Goal: Use online tool/utility: Utilize a website feature to perform a specific function

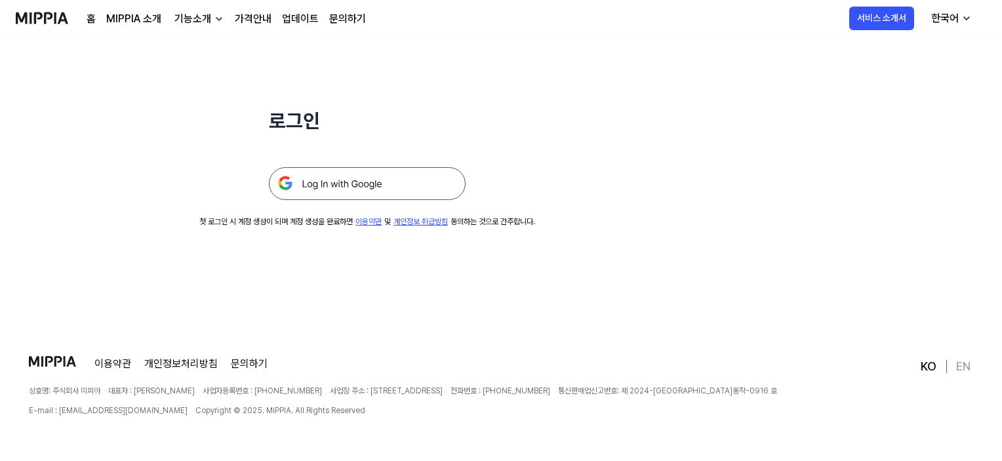
scroll to position [126, 0]
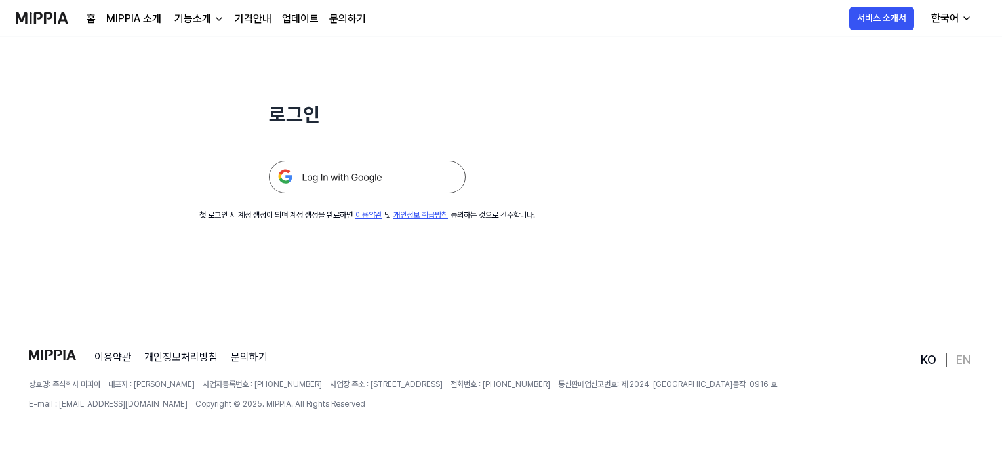
click at [384, 175] on img at bounding box center [367, 177] width 197 height 33
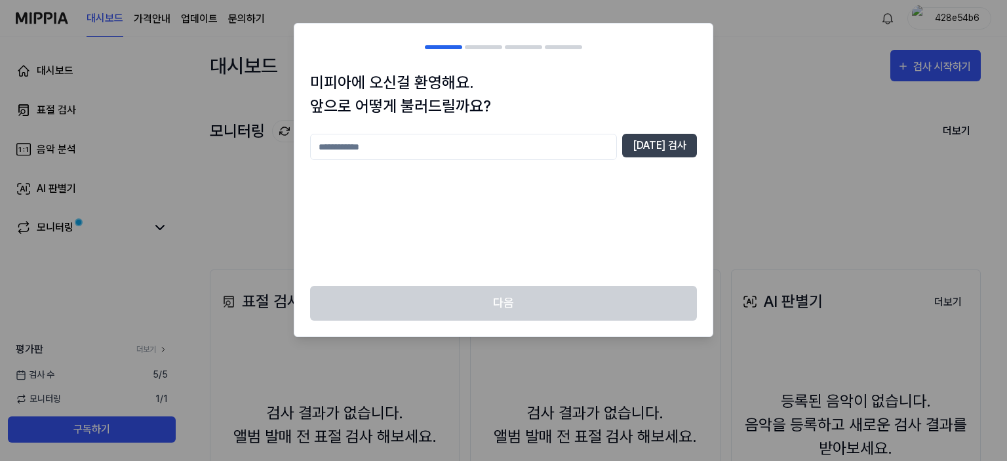
click at [505, 155] on input "text" at bounding box center [463, 147] width 307 height 26
type input "***"
click at [656, 142] on button "[DATE] 검사" at bounding box center [659, 146] width 75 height 24
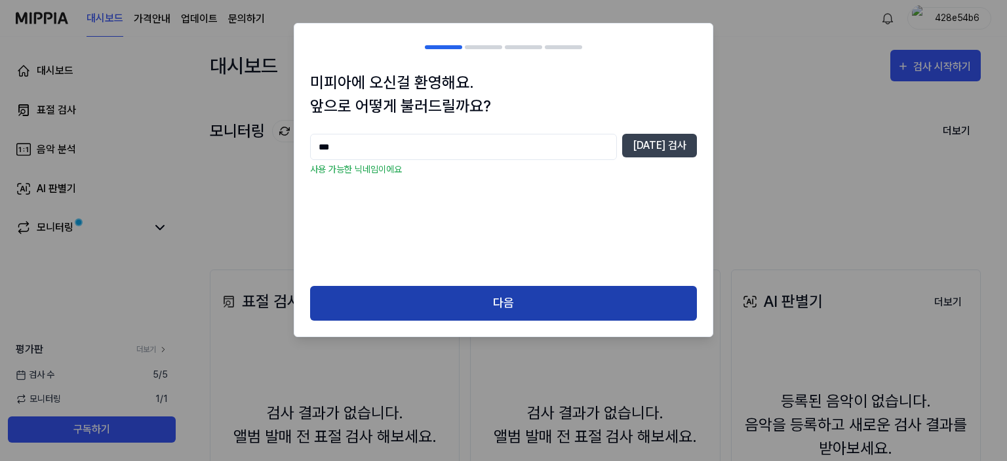
click at [553, 309] on button "다음" at bounding box center [503, 303] width 387 height 35
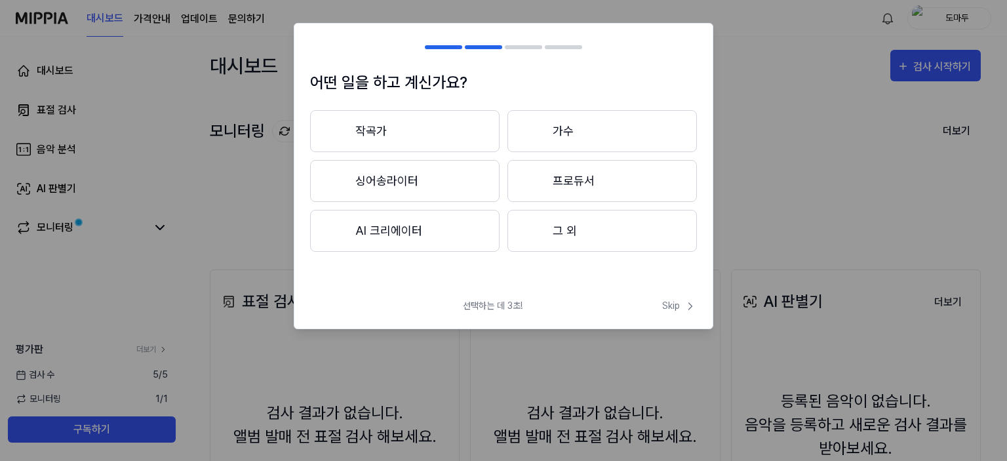
click at [469, 133] on button "작곡가" at bounding box center [404, 131] width 189 height 42
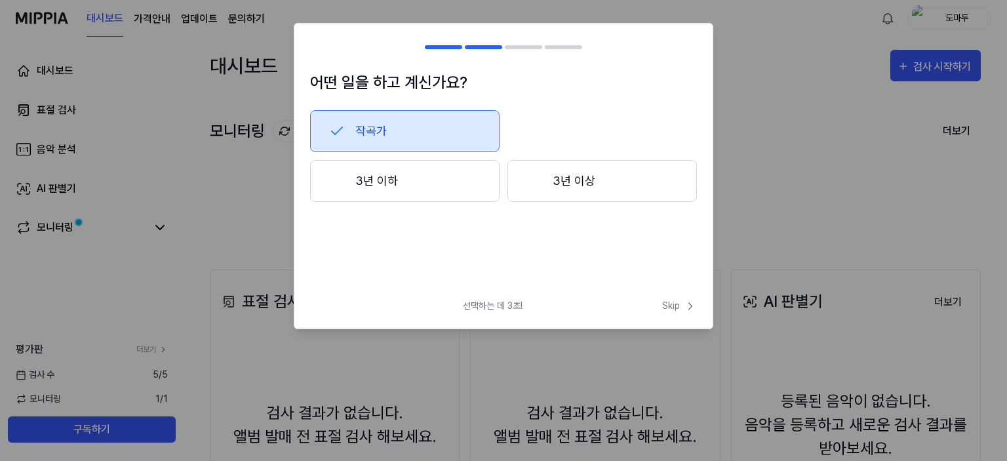
click at [464, 194] on button "3년 이하" at bounding box center [404, 181] width 189 height 42
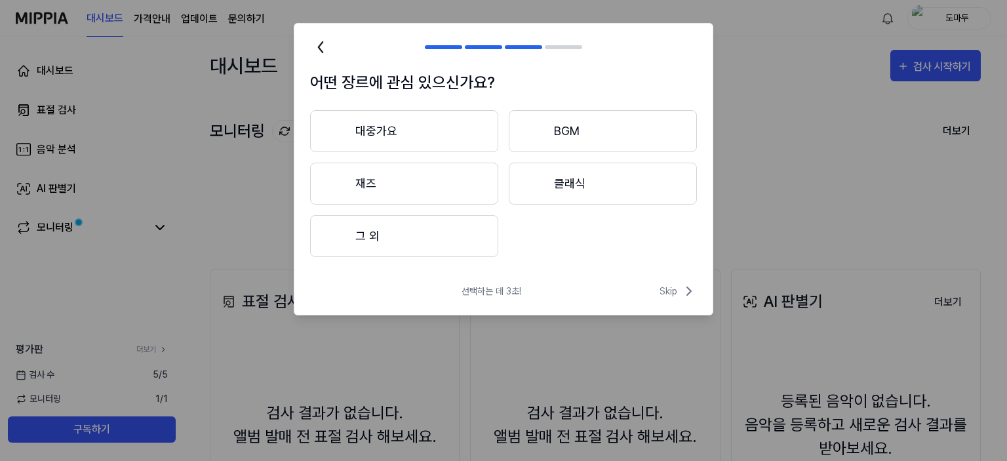
click at [529, 195] on button "클래식" at bounding box center [603, 184] width 188 height 42
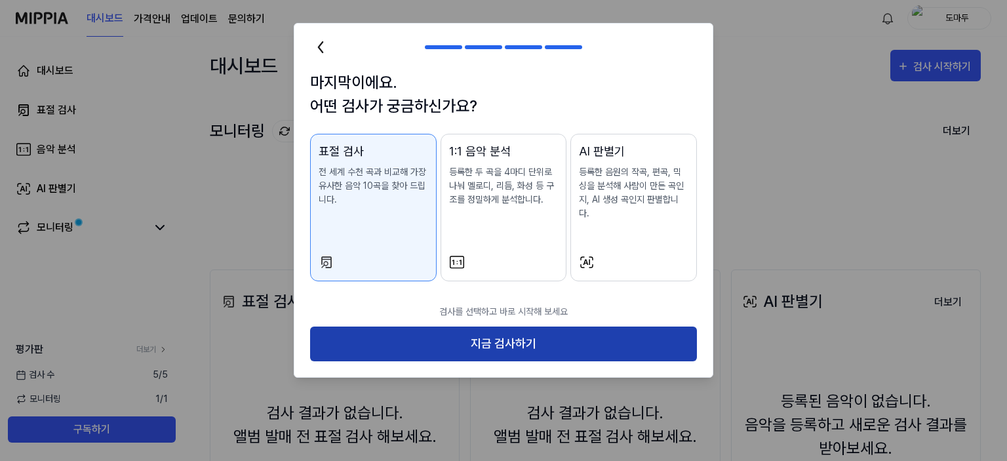
click at [543, 327] on button "지금 검사하기" at bounding box center [503, 343] width 387 height 35
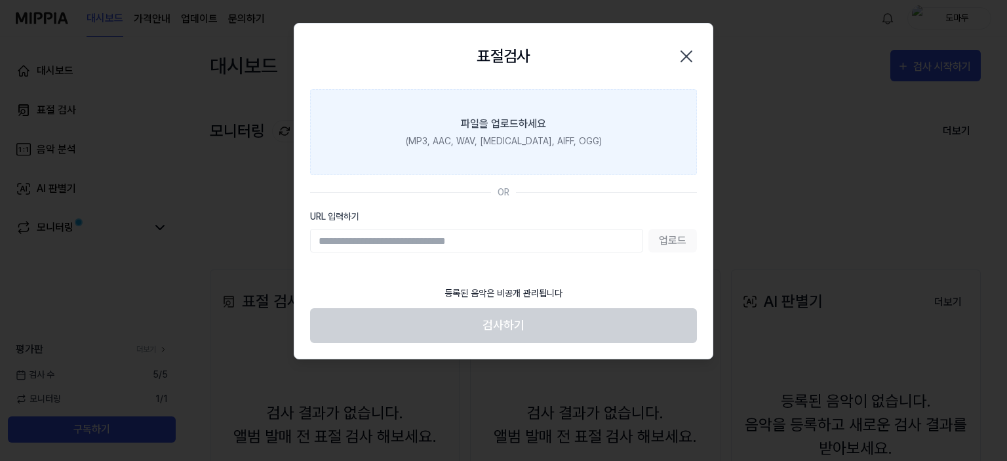
click at [489, 143] on div "(MP3, AAC, WAV, FLAC, AIFF, OGG)" at bounding box center [504, 141] width 196 height 14
click at [0, 0] on input "파일을 업로드하세요 (MP3, AAC, WAV, FLAC, AIFF, OGG)" at bounding box center [0, 0] width 0 height 0
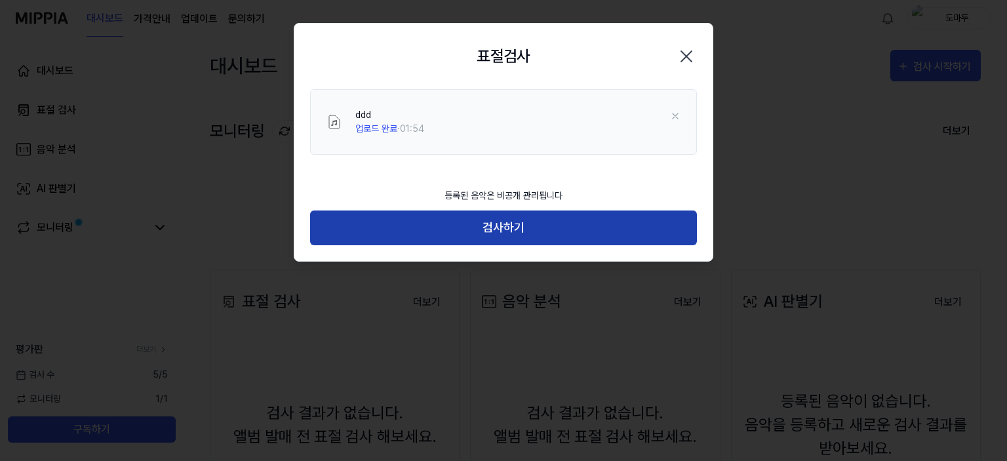
click at [537, 227] on button "검사하기" at bounding box center [503, 227] width 387 height 35
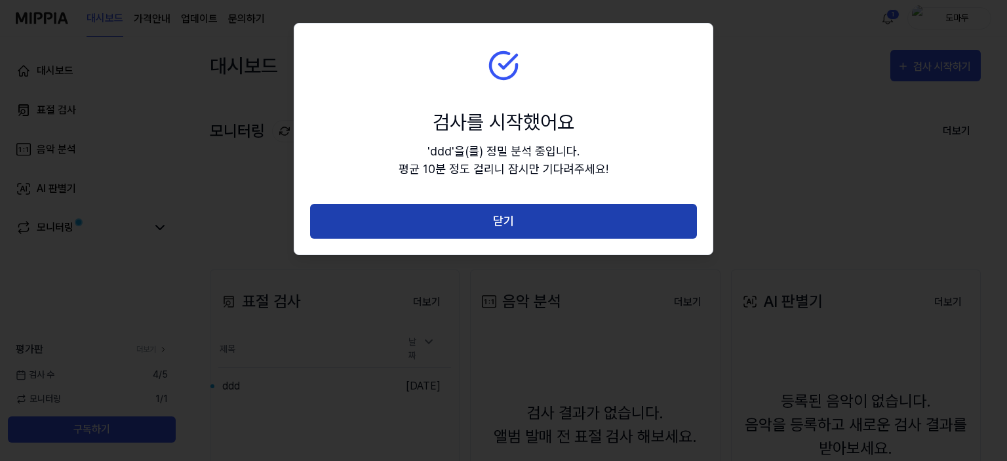
click at [318, 216] on button "닫기" at bounding box center [503, 221] width 387 height 35
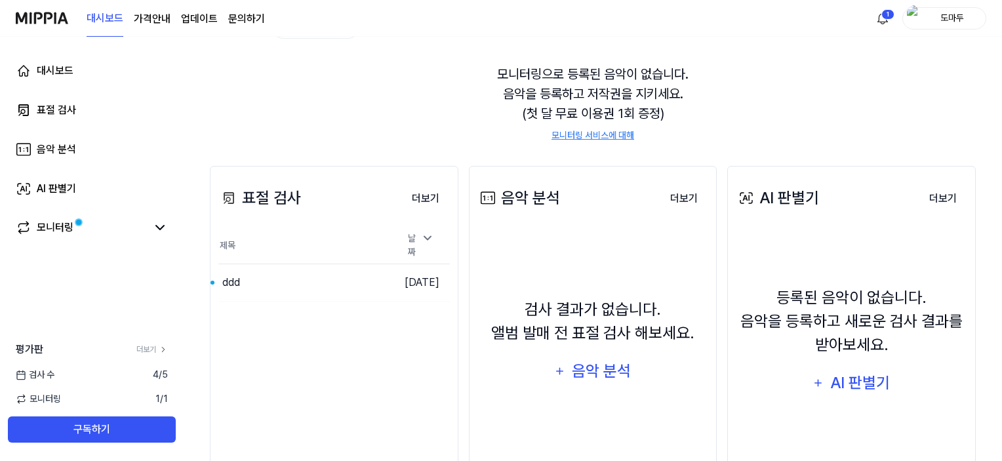
scroll to position [168, 0]
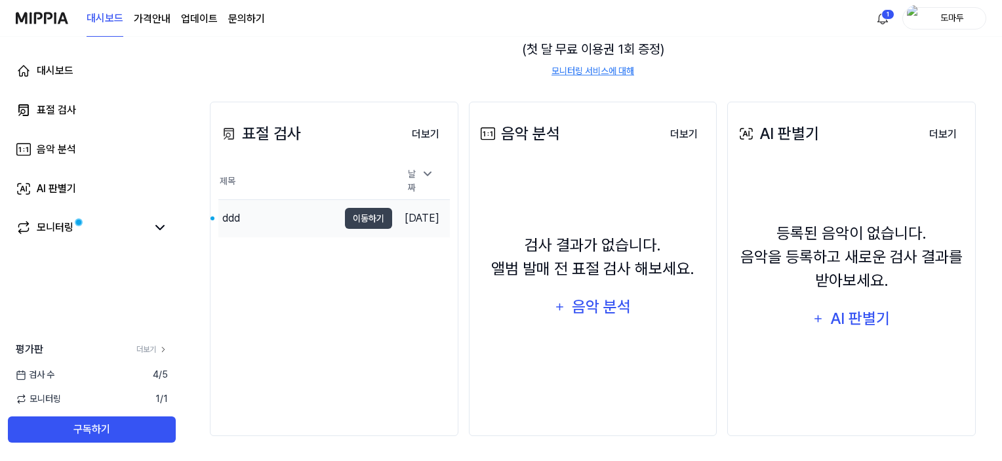
click at [309, 207] on div "ddd" at bounding box center [278, 218] width 120 height 37
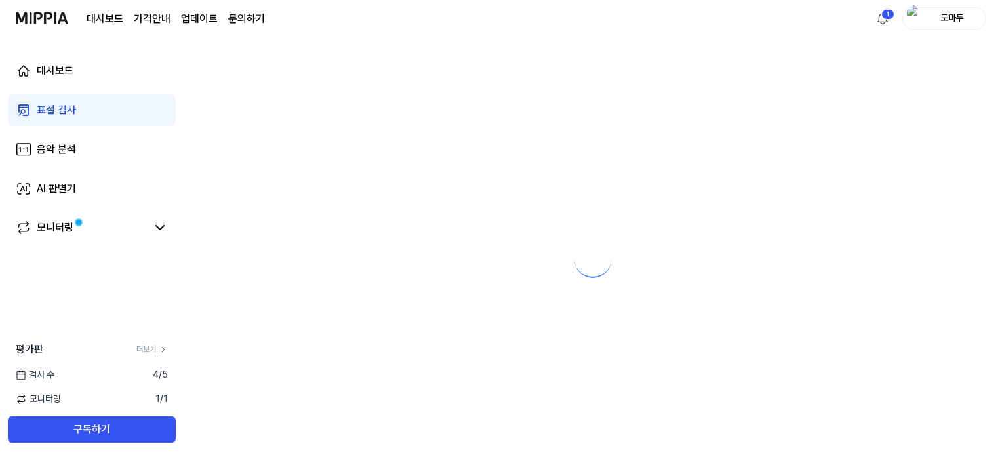
scroll to position [0, 0]
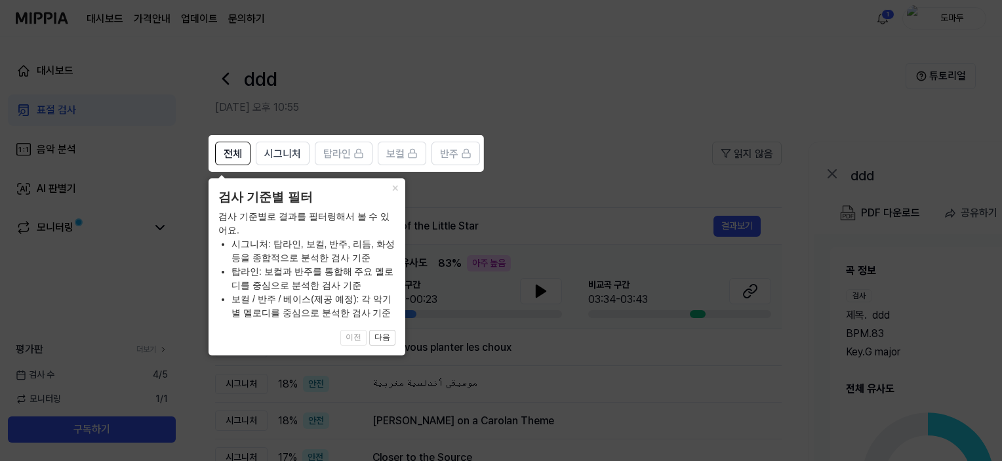
click at [420, 209] on icon at bounding box center [503, 230] width 1007 height 461
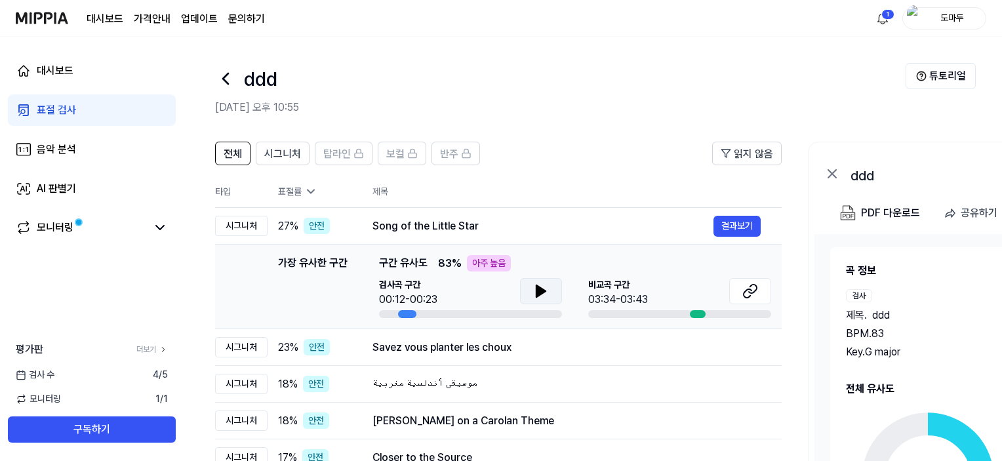
click at [551, 291] on button at bounding box center [541, 291] width 42 height 26
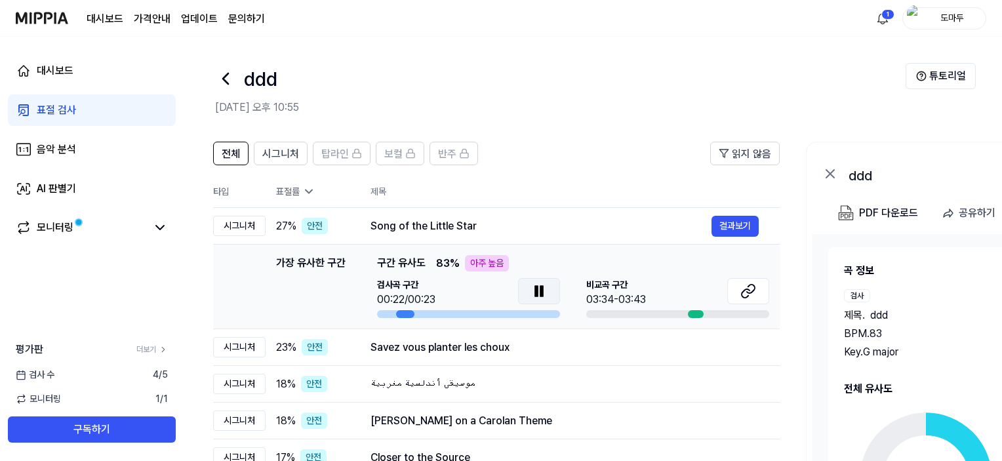
click at [551, 290] on button at bounding box center [539, 291] width 42 height 26
click at [747, 289] on icon at bounding box center [745, 293] width 8 height 9
click at [525, 296] on button at bounding box center [539, 291] width 42 height 26
click at [725, 225] on button "결과보기" at bounding box center [734, 226] width 47 height 21
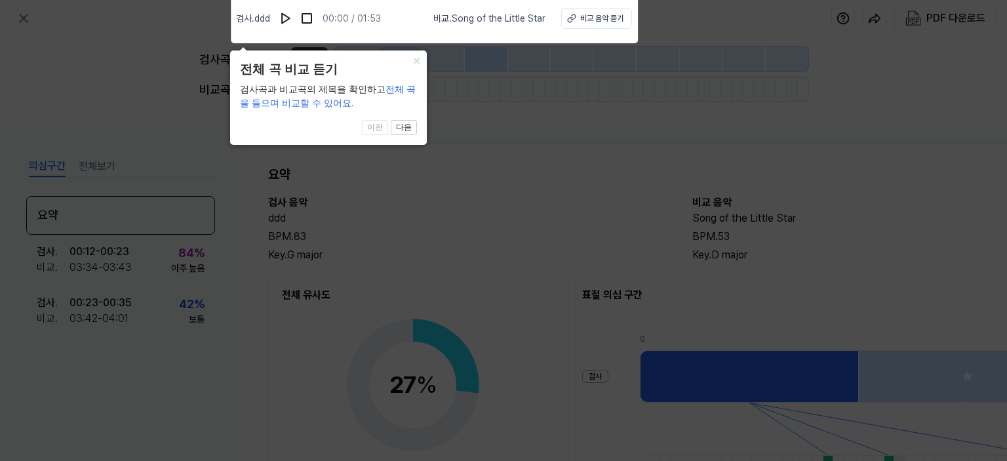
click at [456, 178] on icon at bounding box center [503, 226] width 1007 height 467
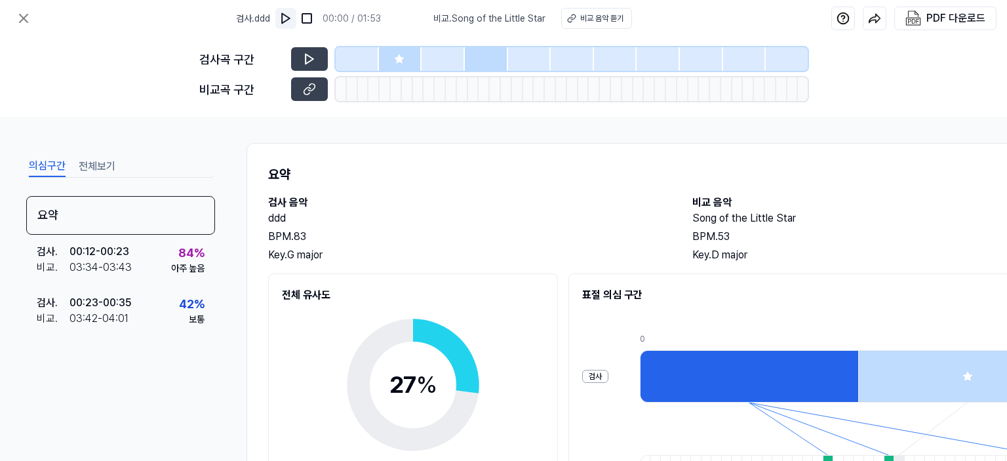
click at [292, 18] on img at bounding box center [285, 18] width 13 height 13
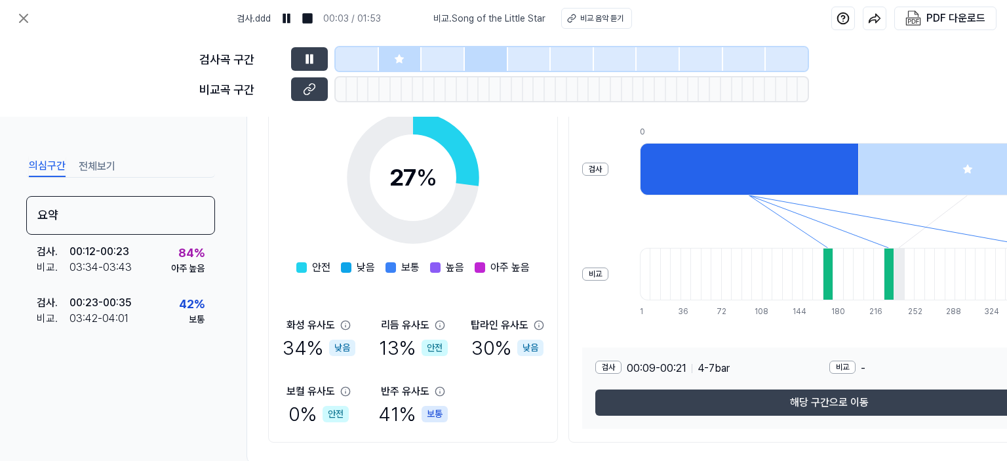
scroll to position [241, 0]
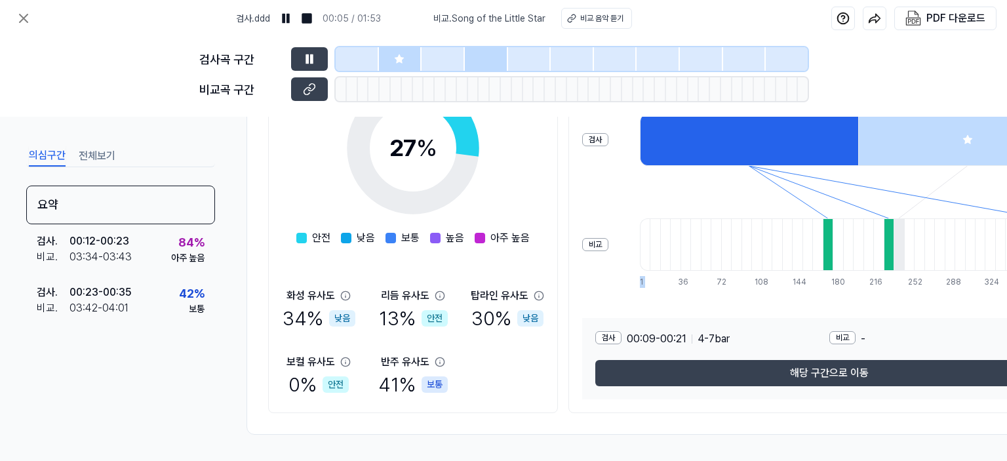
drag, startPoint x: 663, startPoint y: 280, endPoint x: 610, endPoint y: 280, distance: 53.8
click at [610, 280] on div "검사 비교 0 12 23 1 10 19 27 36 45 54 63 72 81 90 99 108 117 126 135 144 153 162 17…" at bounding box center [829, 192] width 494 height 210
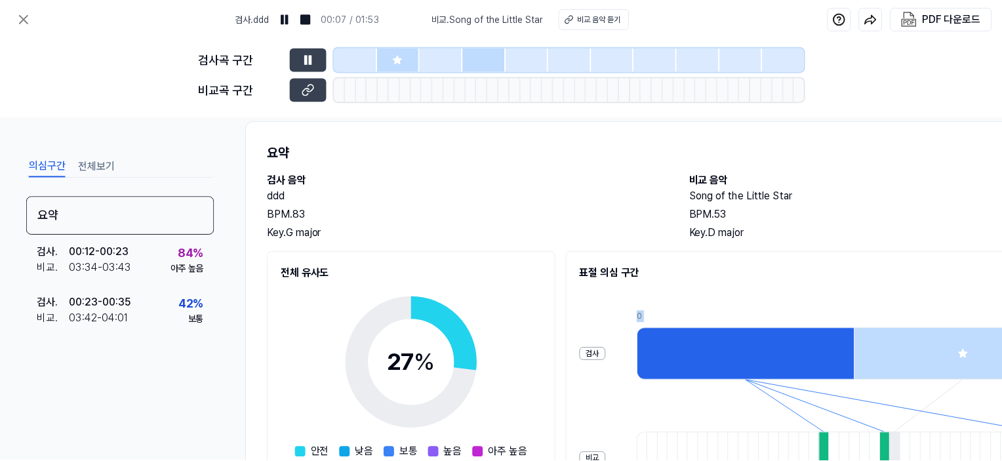
scroll to position [0, 0]
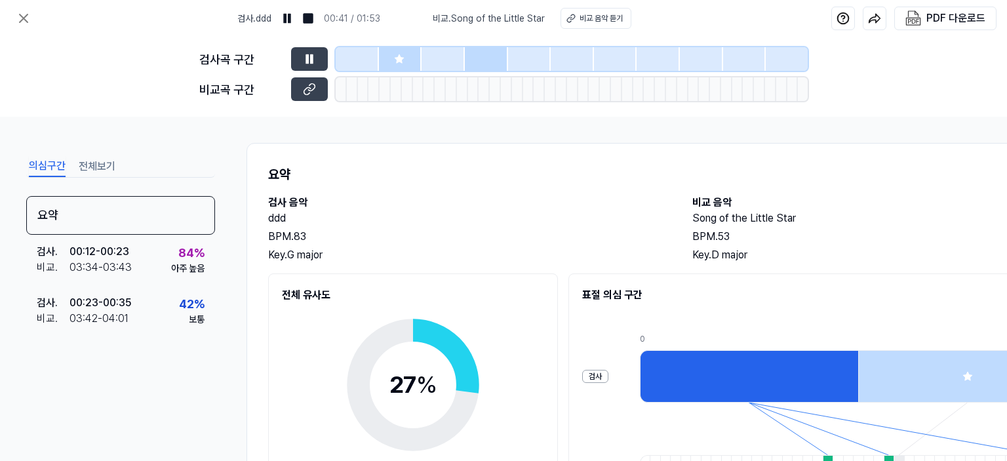
click at [378, 104] on div "검사곡 구간 비교곡 구간" at bounding box center [503, 77] width 608 height 80
click at [319, 91] on button at bounding box center [309, 89] width 37 height 24
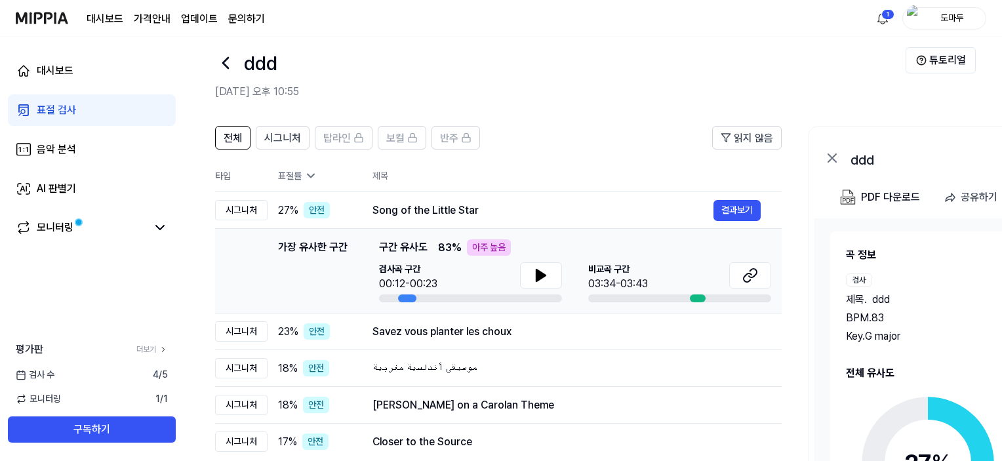
scroll to position [66, 0]
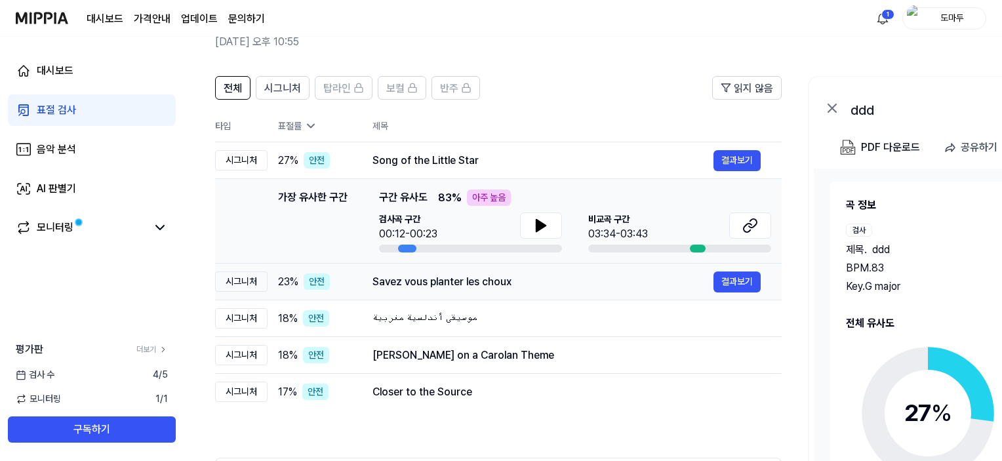
click at [620, 283] on div "Savez vous planter les choux" at bounding box center [542, 282] width 341 height 16
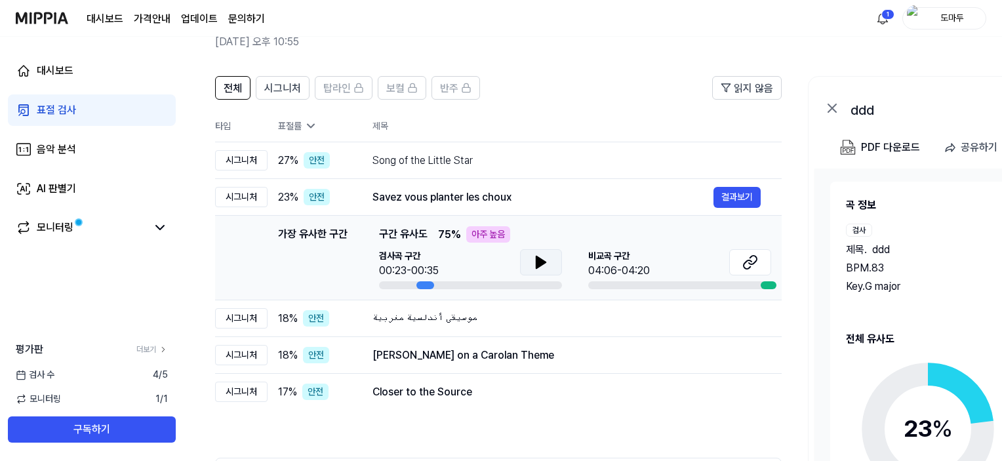
click at [526, 259] on button at bounding box center [541, 262] width 42 height 26
click at [745, 260] on icon at bounding box center [750, 262] width 16 height 16
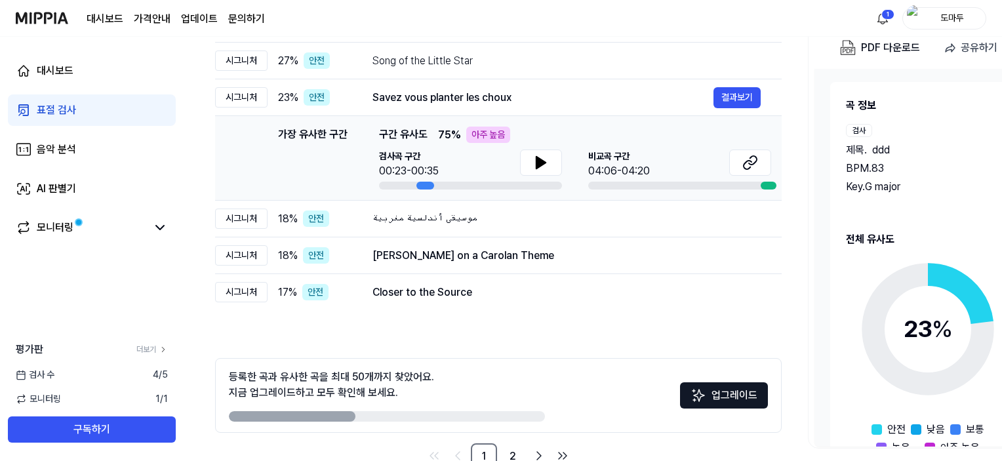
scroll to position [197, 0]
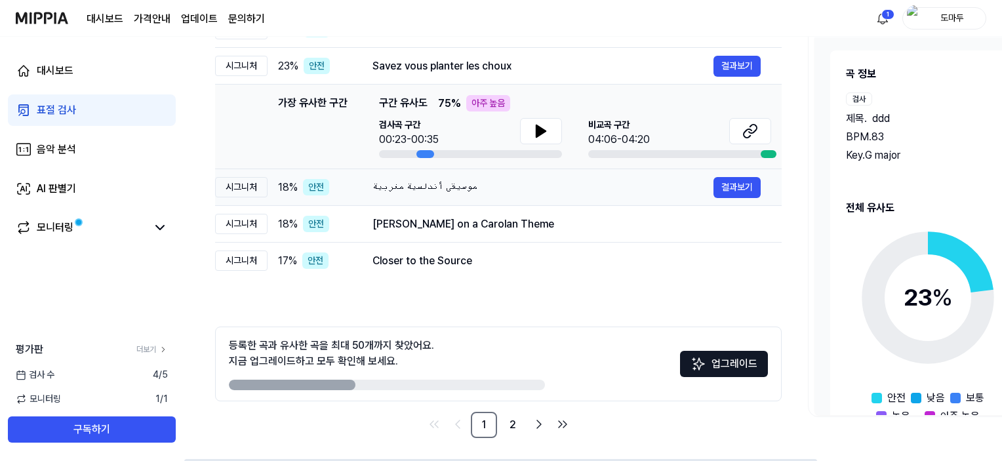
click at [500, 182] on div "موسيقى أندلسية مغربية" at bounding box center [542, 188] width 341 height 16
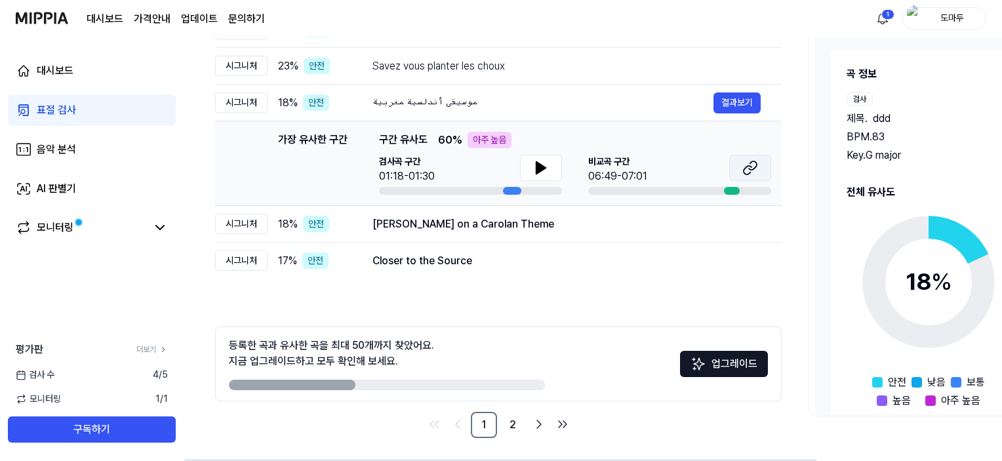
click at [753, 171] on icon at bounding box center [750, 168] width 16 height 16
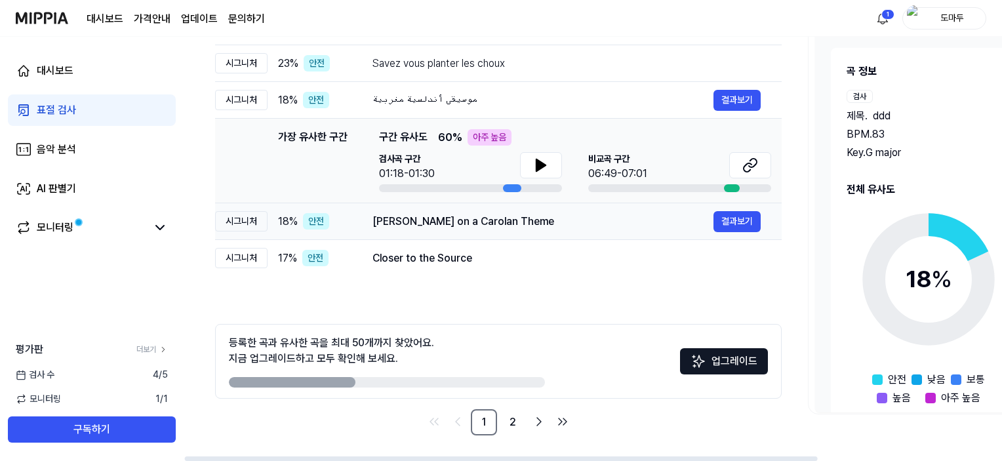
click at [524, 231] on td "Irwin - Fugue on a Carolan Theme 결과보기" at bounding box center [566, 221] width 430 height 37
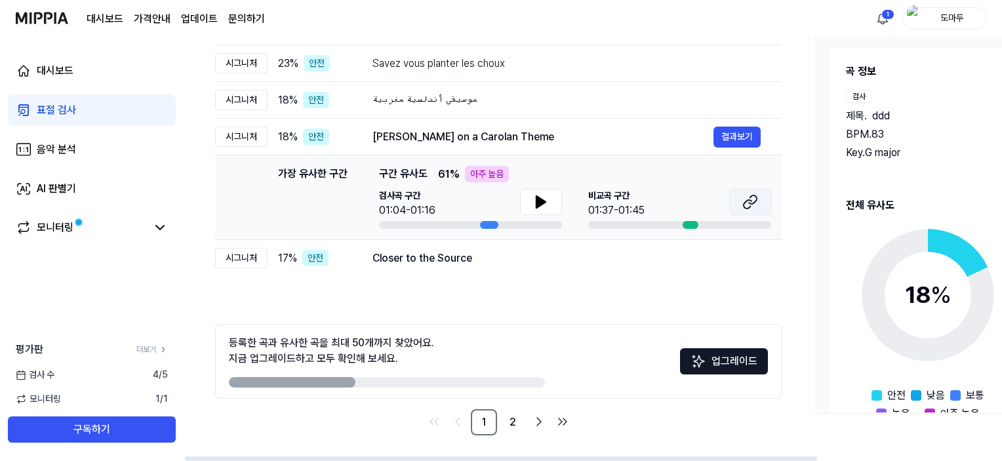
click at [747, 206] on icon at bounding box center [750, 202] width 16 height 16
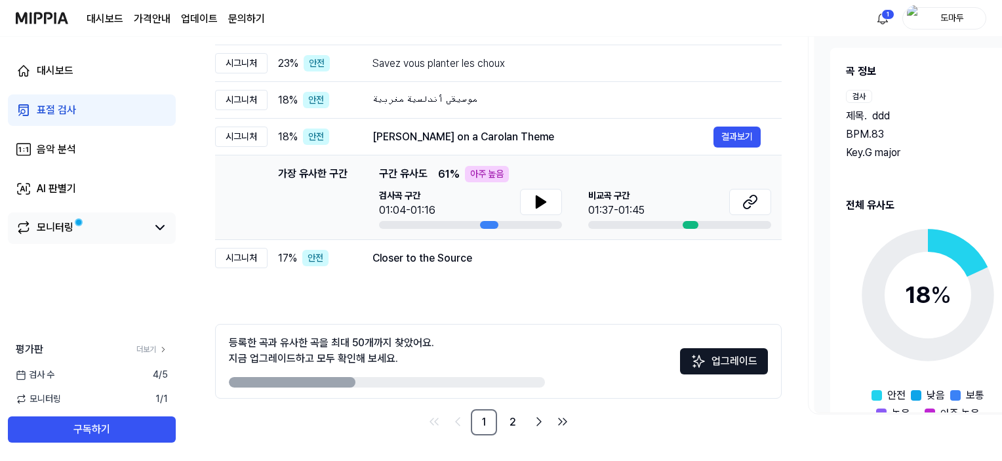
click at [103, 235] on link "모니터링" at bounding box center [81, 228] width 131 height 16
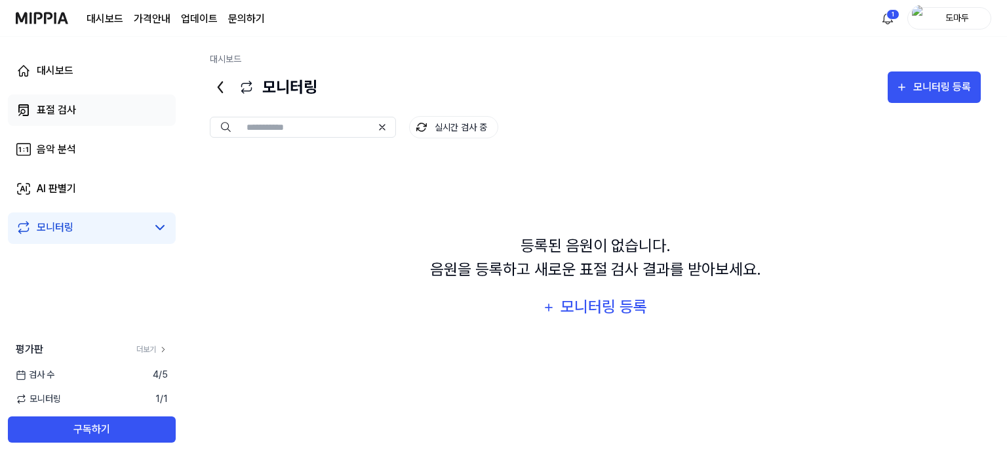
click at [113, 109] on link "표절 검사" at bounding box center [92, 109] width 168 height 31
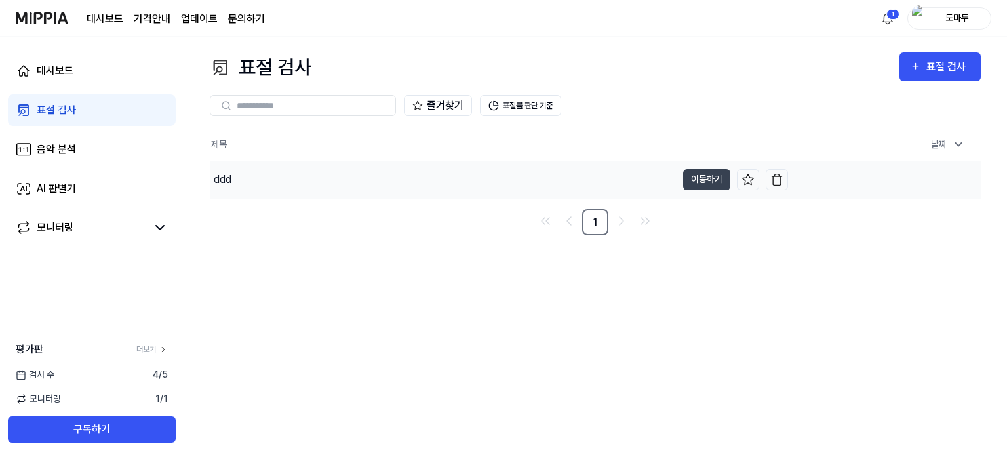
click at [285, 186] on div "ddd" at bounding box center [443, 179] width 467 height 37
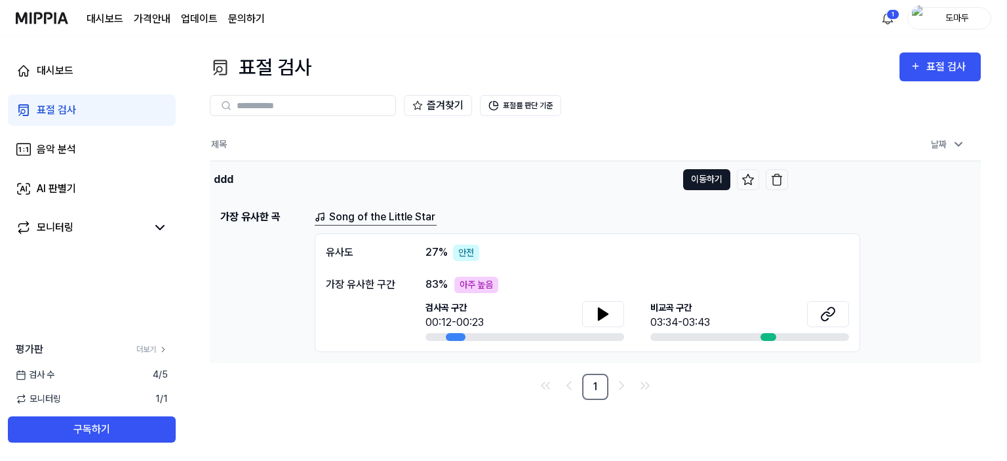
click at [710, 169] on button "이동하기" at bounding box center [706, 179] width 47 height 21
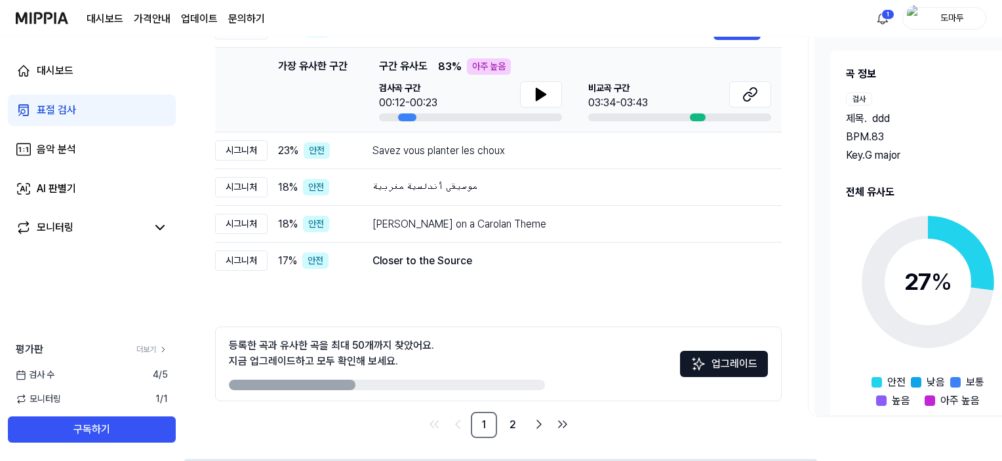
scroll to position [199, 0]
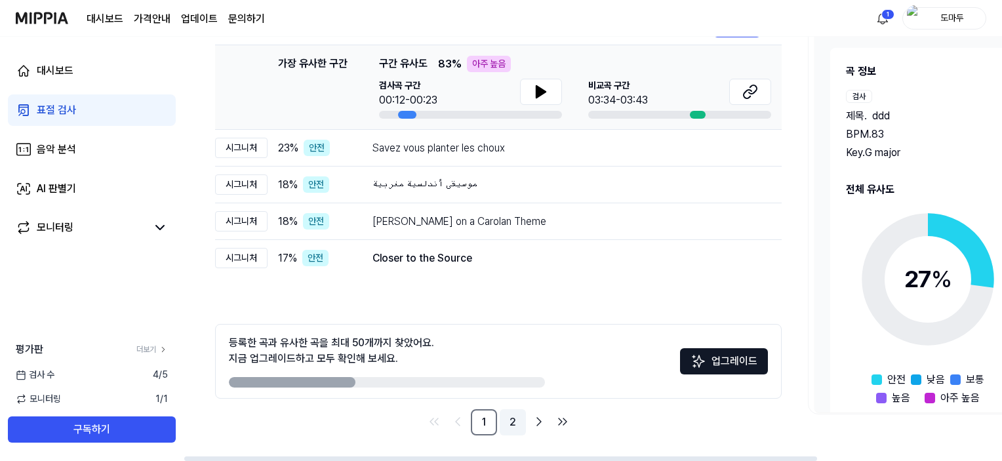
click at [505, 426] on link "2" at bounding box center [513, 422] width 26 height 26
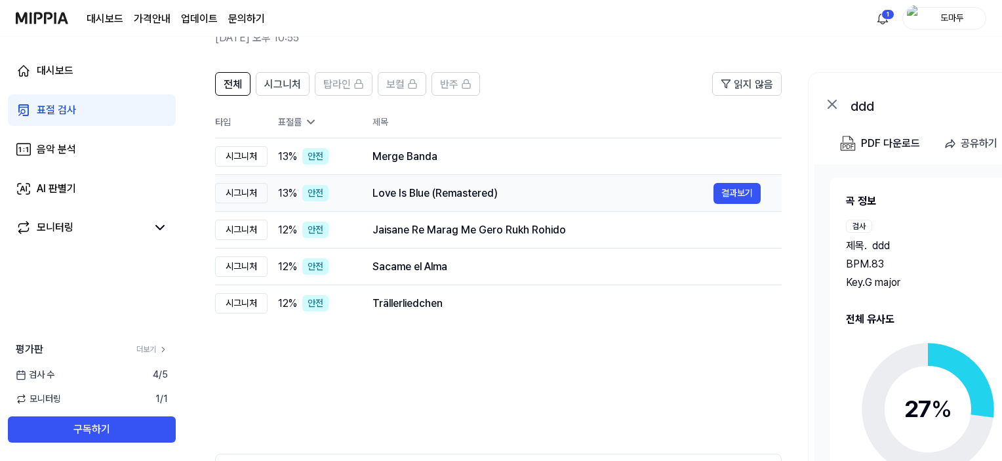
scroll to position [68, 0]
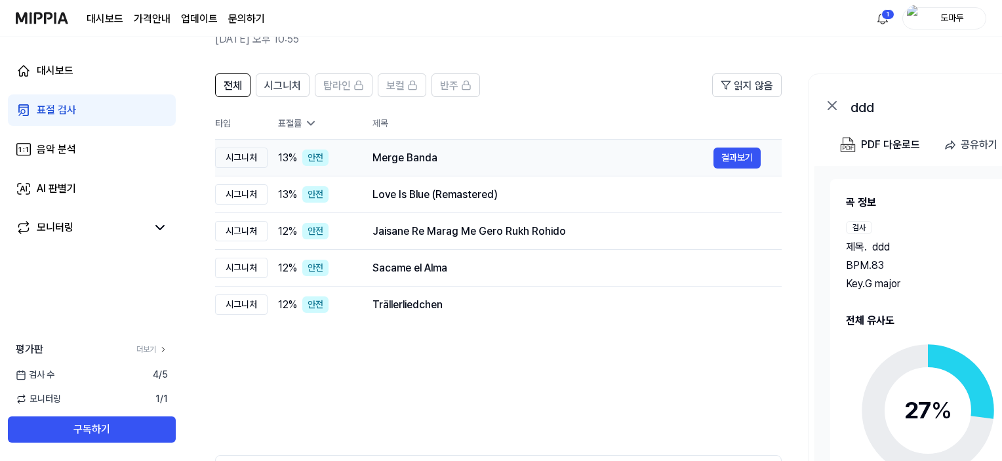
click at [443, 166] on div "Merge Banda 결과보기" at bounding box center [566, 158] width 388 height 21
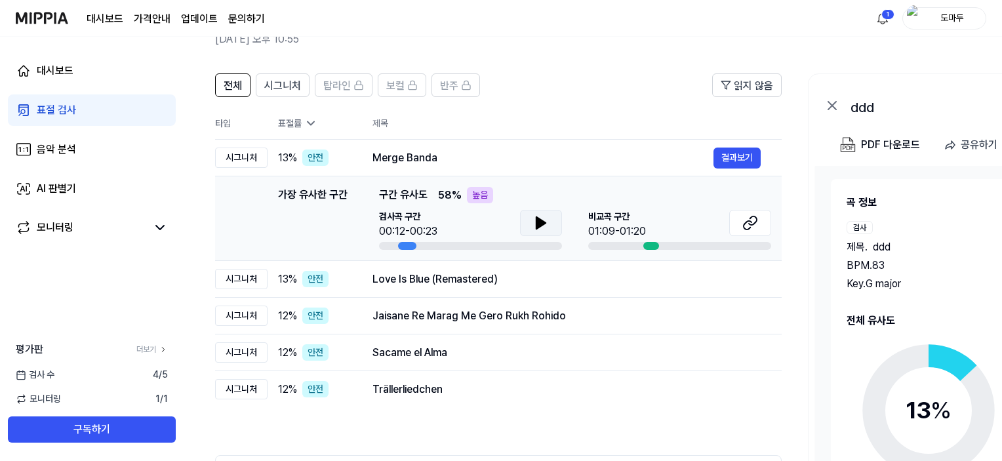
click at [538, 224] on icon at bounding box center [540, 223] width 9 height 12
click at [538, 224] on icon at bounding box center [538, 223] width 3 height 10
click at [532, 277] on div "Love Is Blue (Remastered)" at bounding box center [542, 279] width 341 height 16
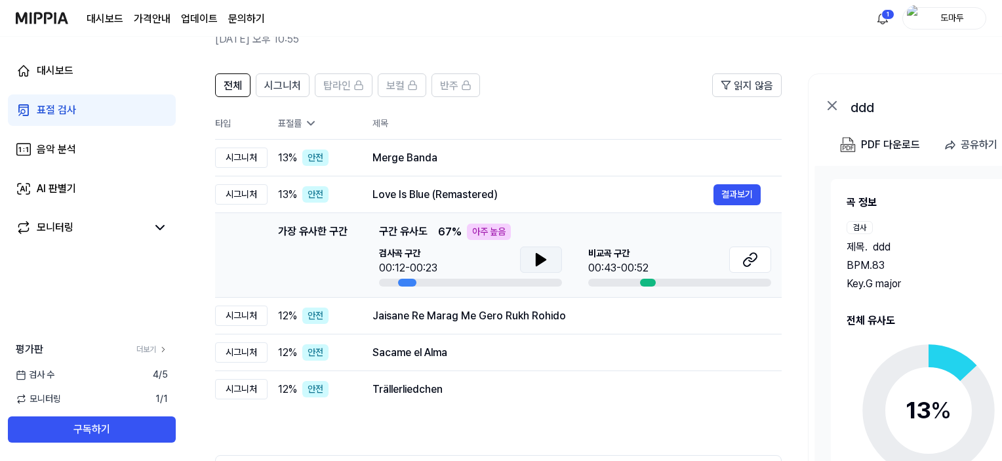
click at [543, 263] on icon at bounding box center [541, 260] width 16 height 16
click at [538, 325] on td "Jaisane Re Marag Me Gero Rukh Rohido 결과보기" at bounding box center [566, 316] width 430 height 37
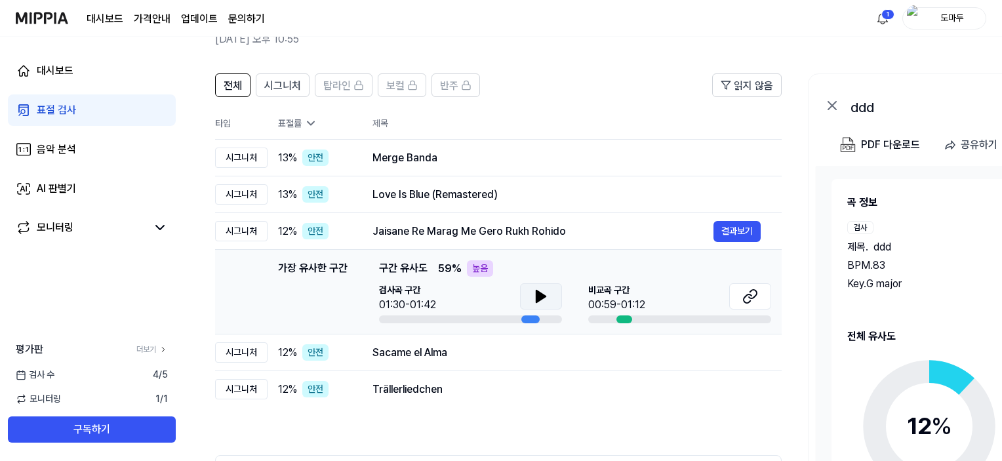
click at [557, 296] on button at bounding box center [541, 296] width 42 height 26
click at [534, 363] on td "Sacame el Alma 결과보기" at bounding box center [566, 352] width 430 height 37
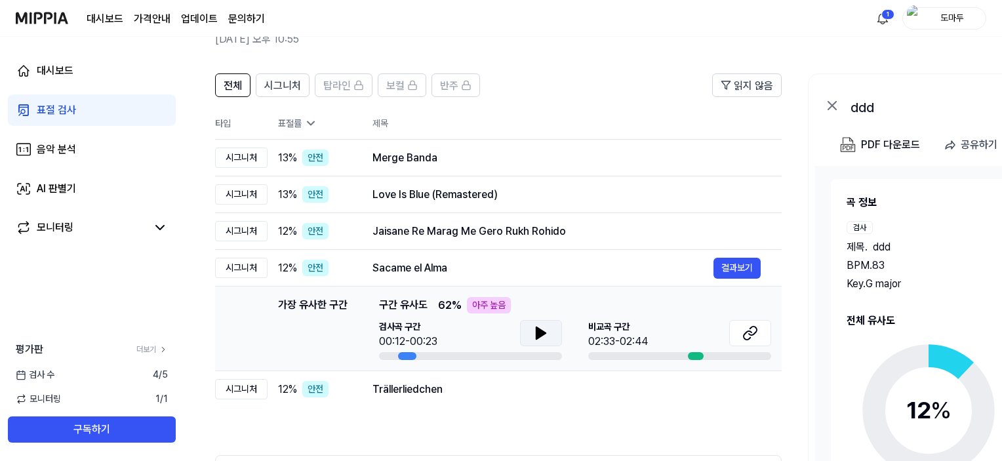
click at [553, 334] on button at bounding box center [541, 333] width 42 height 26
click at [514, 395] on div "Trällerliedchen" at bounding box center [542, 390] width 341 height 16
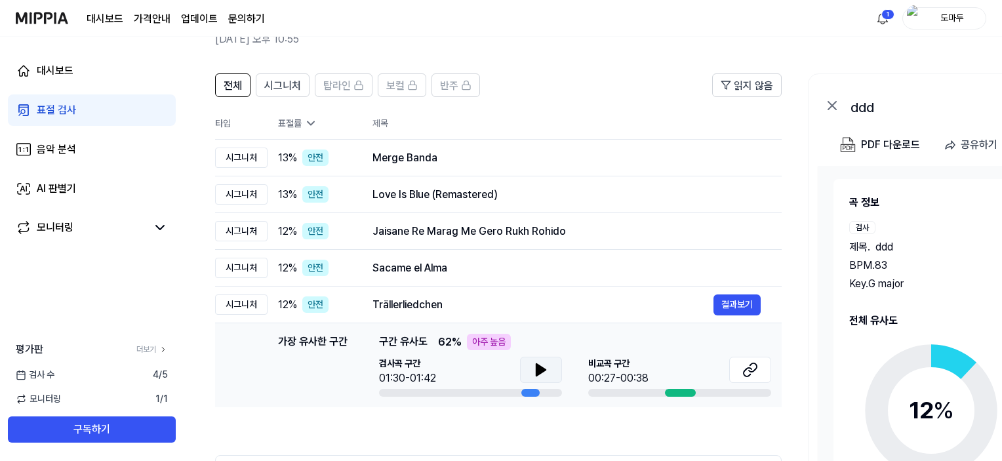
click at [538, 376] on icon at bounding box center [541, 370] width 16 height 16
click at [752, 370] on icon at bounding box center [750, 370] width 16 height 16
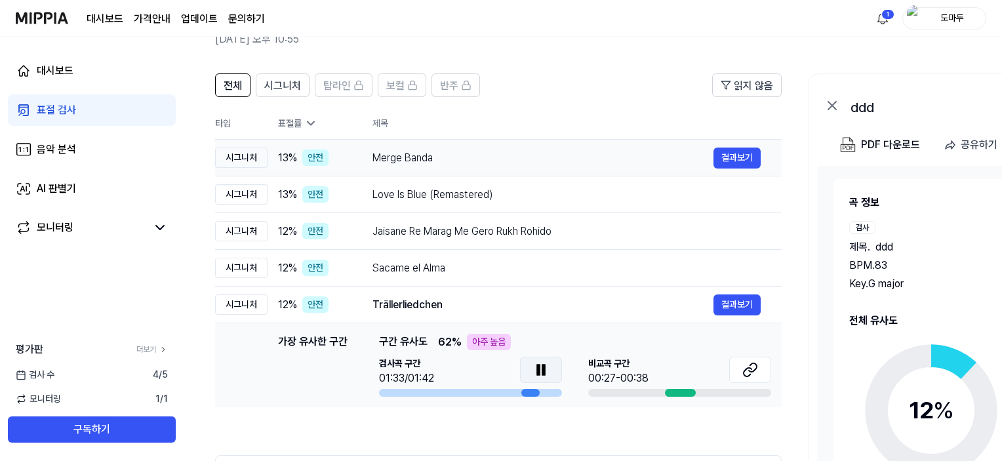
click at [220, 165] on div "시그니처" at bounding box center [241, 158] width 52 height 20
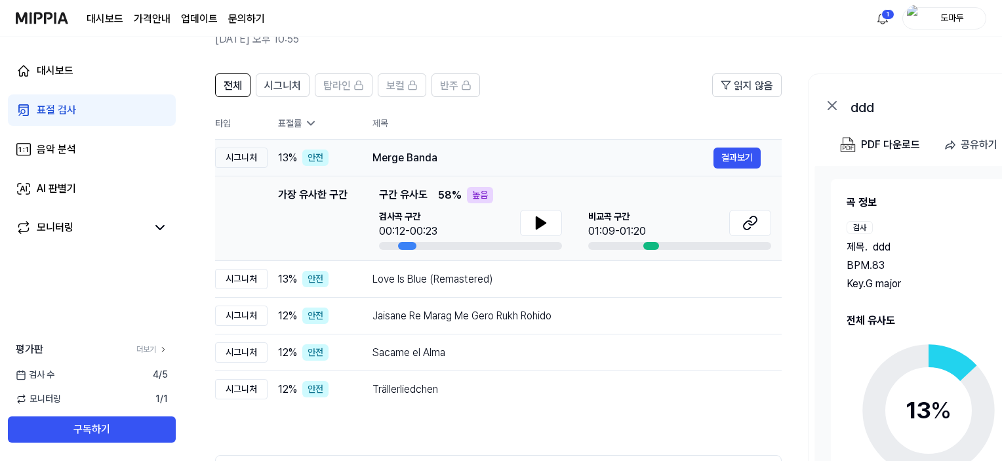
click at [464, 162] on div "Merge Banda" at bounding box center [542, 158] width 341 height 16
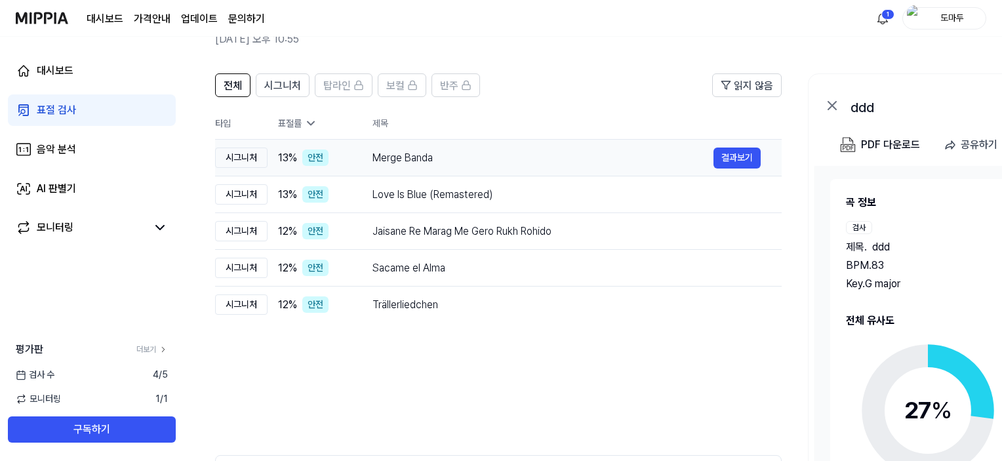
click at [504, 165] on div "Merge Banda 결과보기" at bounding box center [566, 158] width 388 height 21
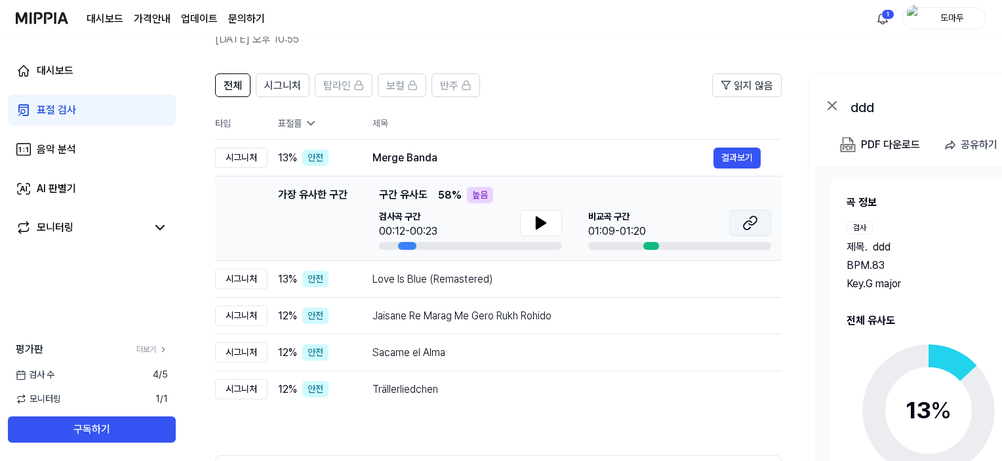
click at [757, 230] on button at bounding box center [750, 223] width 42 height 26
click at [376, 258] on td "가장 유사한 구간 가장 유사한 구간 구간 유사도 58 % 높음 검사곡 구간 00:12-00:23 비교곡 구간 01:09-01:20 결과보기" at bounding box center [498, 218] width 566 height 85
click at [412, 281] on div "Love Is Blue (Remastered)" at bounding box center [542, 279] width 341 height 16
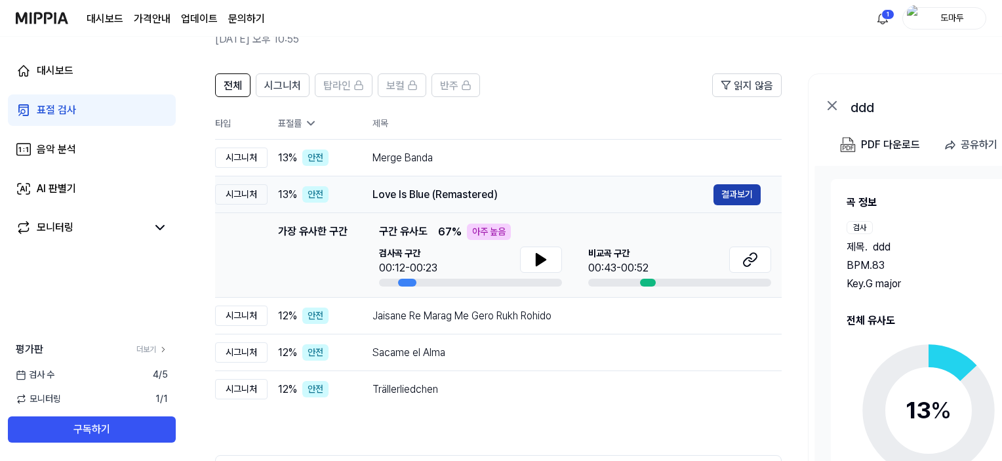
click at [745, 196] on button "결과보기" at bounding box center [736, 194] width 47 height 21
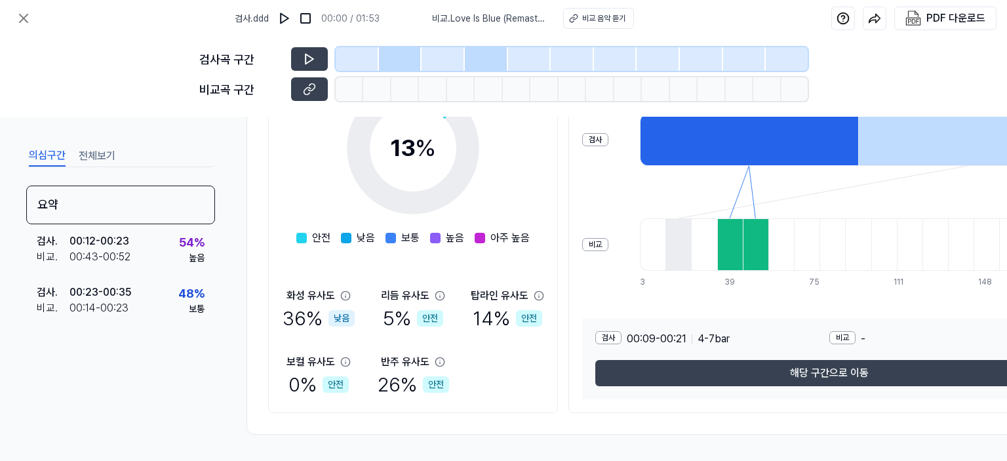
scroll to position [241, 0]
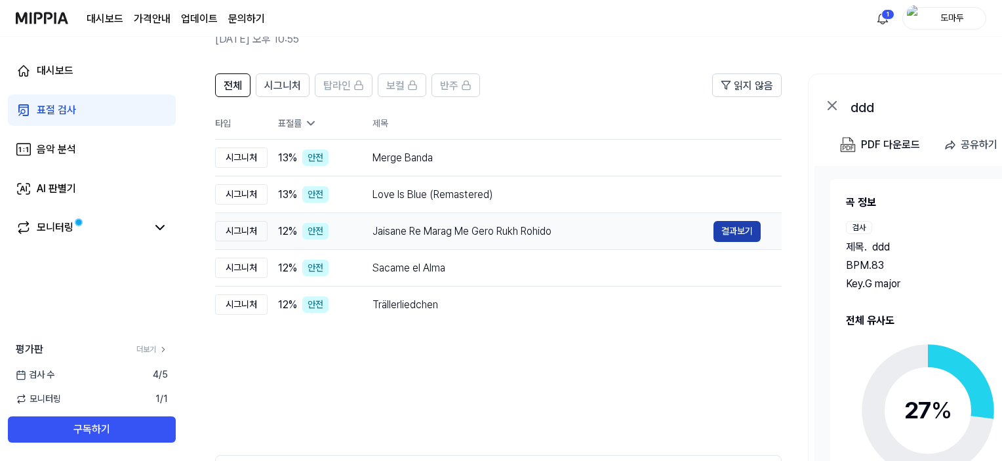
click at [739, 230] on button "결과보기" at bounding box center [736, 231] width 47 height 21
click at [430, 163] on div "Merge Banda" at bounding box center [542, 158] width 341 height 16
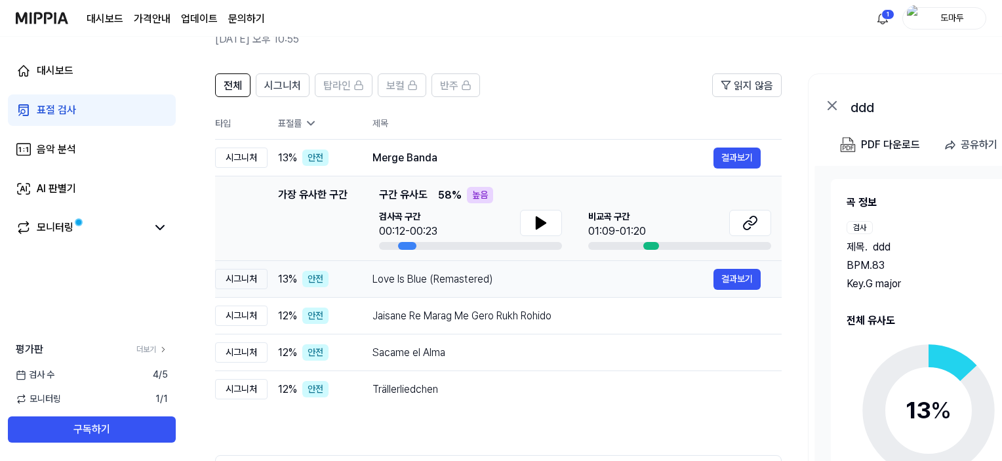
click at [471, 282] on div "Love Is Blue (Remastered)" at bounding box center [542, 279] width 341 height 16
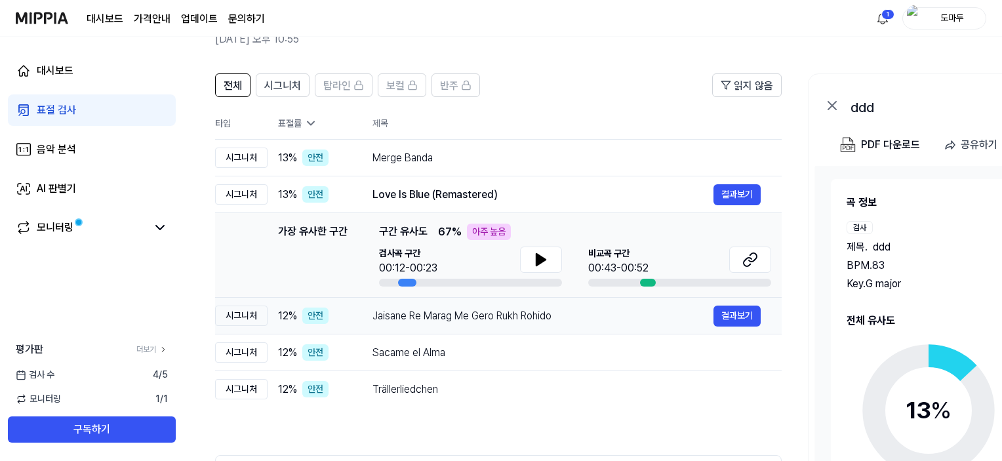
click at [475, 319] on div "Jaisane Re Marag Me Gero Rukh Rohido" at bounding box center [542, 316] width 341 height 16
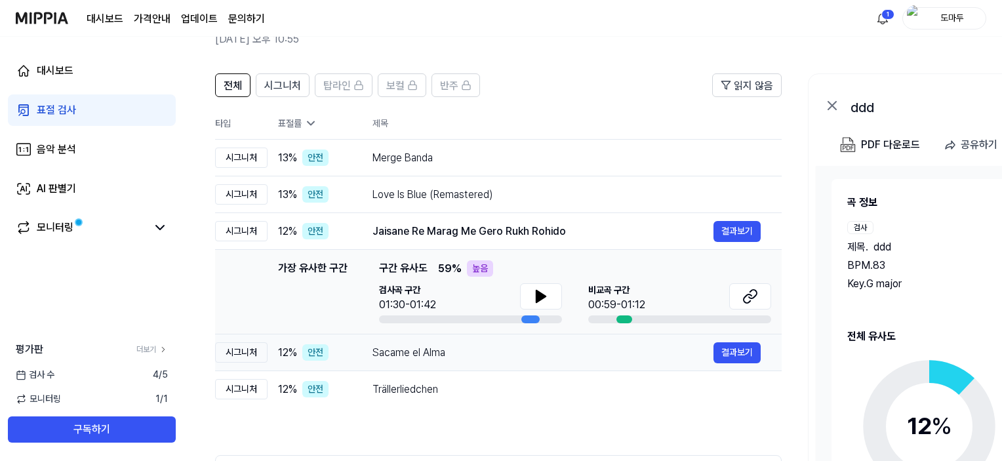
click at [470, 359] on div "Sacame el Alma" at bounding box center [542, 353] width 341 height 16
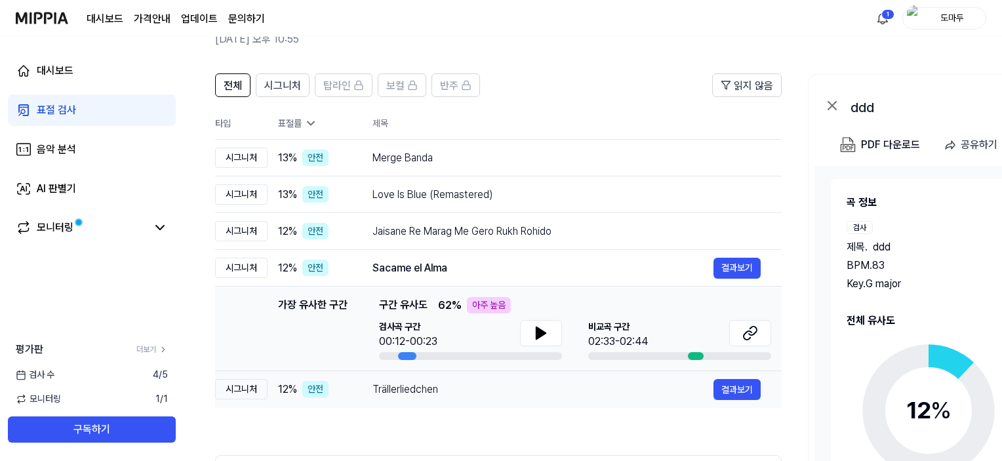
click at [464, 385] on div "Trällerliedchen" at bounding box center [542, 390] width 341 height 16
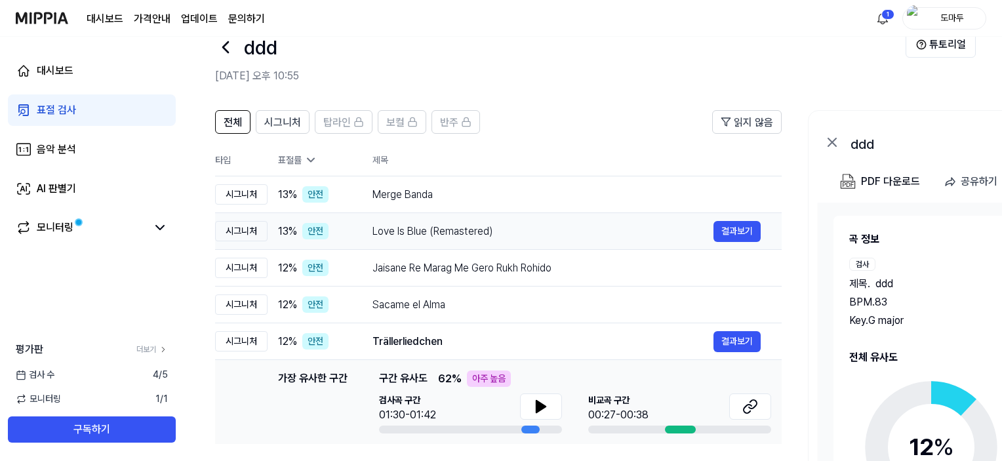
scroll to position [0, 0]
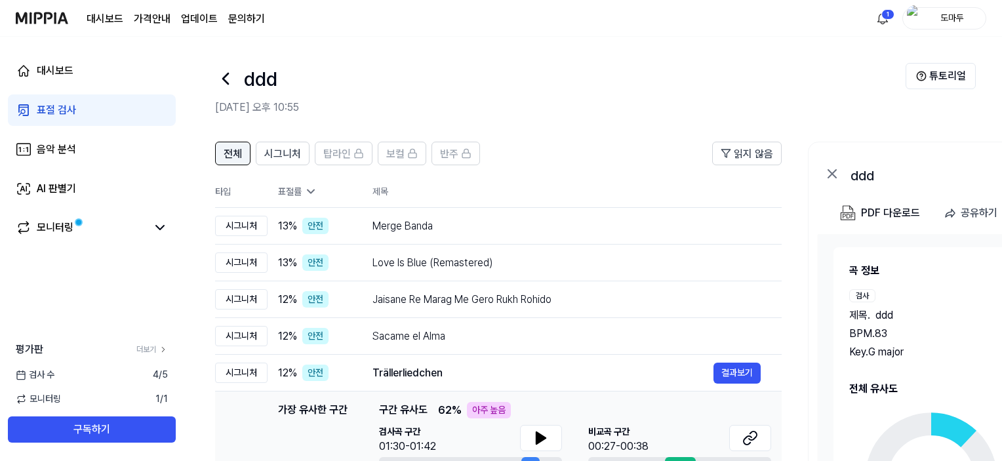
click at [232, 159] on span "전체" at bounding box center [233, 154] width 18 height 16
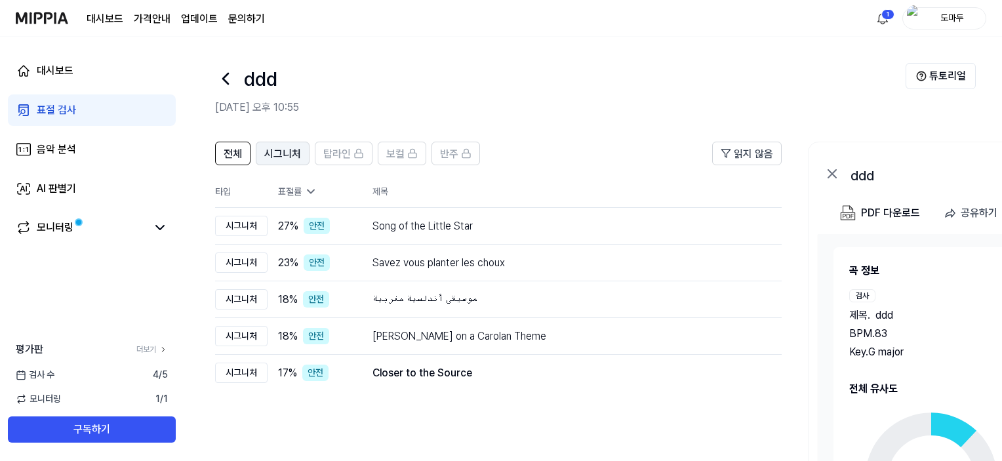
click at [290, 162] on button "시그니처" at bounding box center [283, 154] width 54 height 24
click at [210, 151] on div "전체 시그니처 탑라인 보컬 반주 읽지 않음 전체 시그니처 탑라인 보컬 반주 타입 표절률 제목 표절률 읽지 않음 시그니처 27 % 안전 Song…" at bounding box center [712, 394] width 1057 height 532
click at [349, 159] on div "탑라인" at bounding box center [343, 153] width 41 height 17
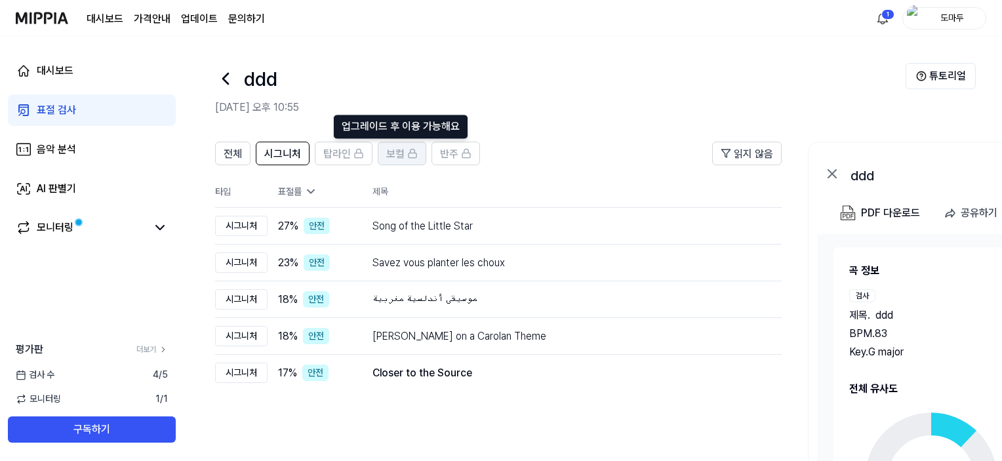
click at [401, 159] on span "보컬" at bounding box center [395, 154] width 18 height 16
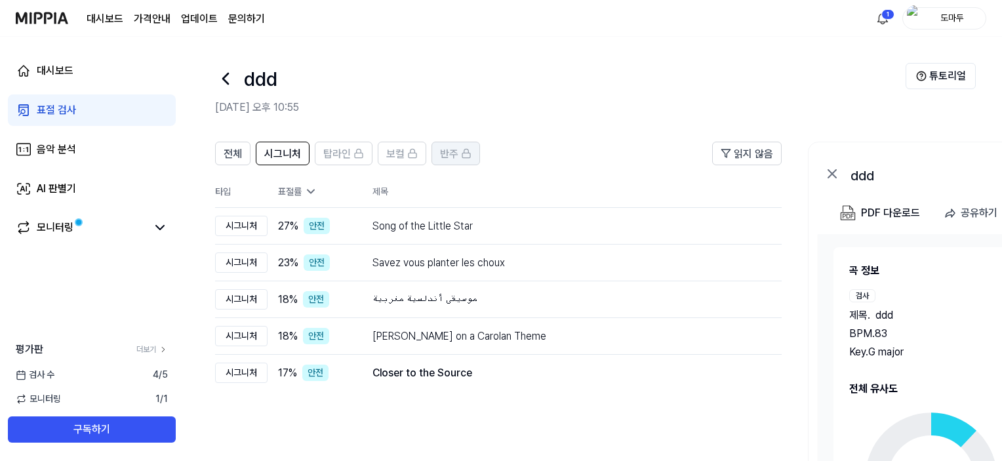
click at [466, 163] on button "반주" at bounding box center [455, 154] width 49 height 24
click at [246, 87] on h1 "ddd" at bounding box center [260, 79] width 33 height 30
